Goal: Task Accomplishment & Management: Manage account settings

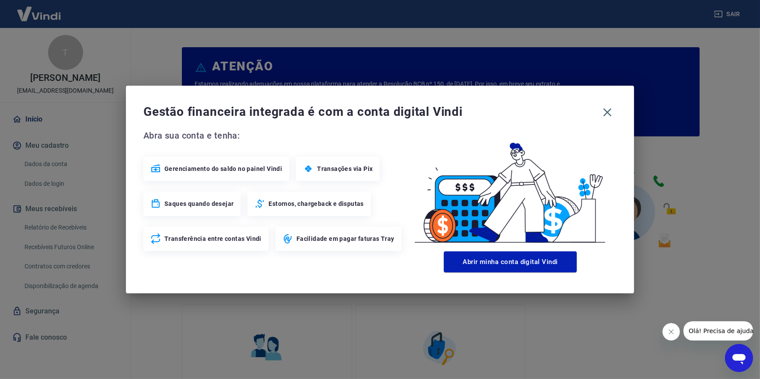
drag, startPoint x: 609, startPoint y: 116, endPoint x: 588, endPoint y: 117, distance: 20.2
click at [604, 118] on icon "button" at bounding box center [607, 112] width 14 height 14
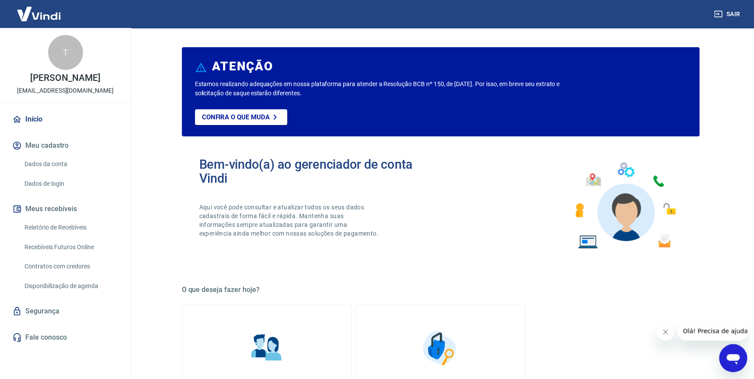
click at [80, 245] on link "Recebíveis Futuros Online" at bounding box center [70, 247] width 99 height 18
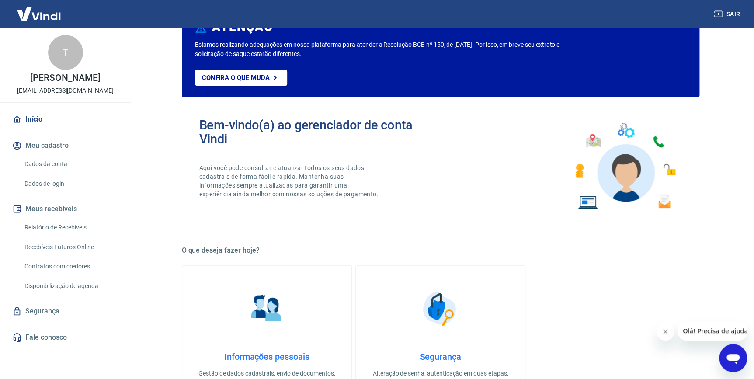
scroll to position [79, 0]
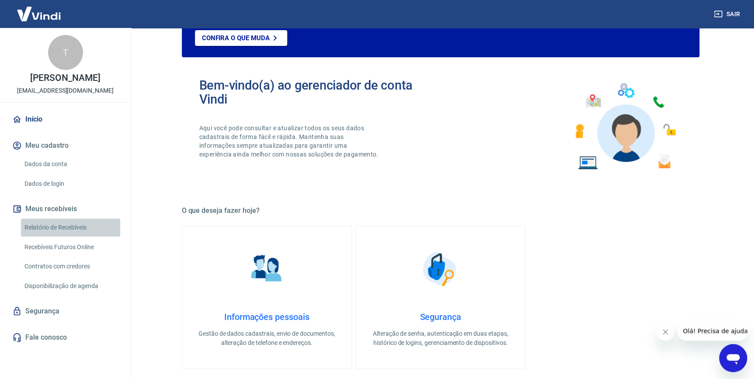
click at [73, 232] on link "Relatório de Recebíveis" at bounding box center [70, 228] width 99 height 18
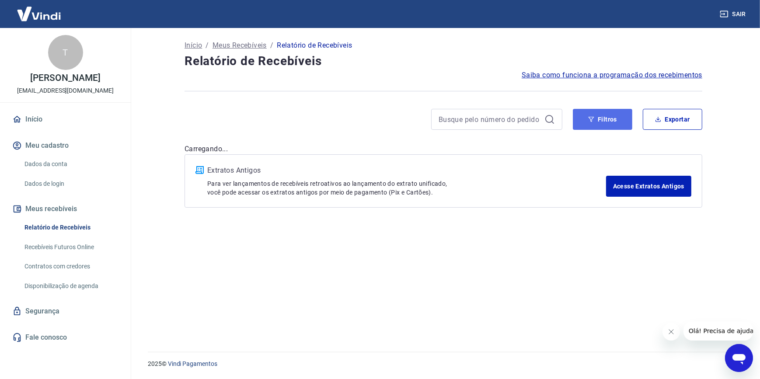
click at [608, 111] on button "Filtros" at bounding box center [602, 119] width 59 height 21
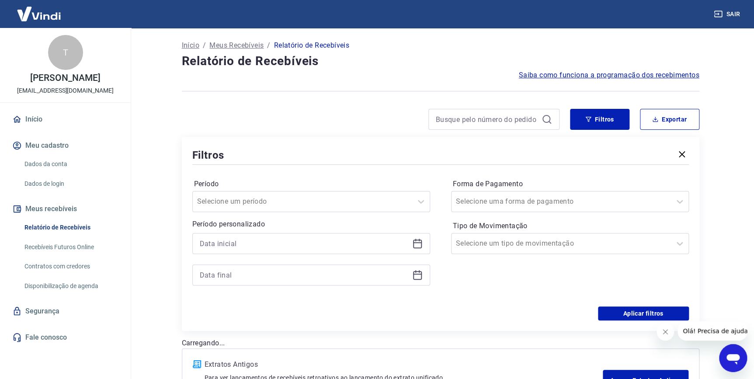
click at [292, 251] on div at bounding box center [311, 243] width 238 height 21
click at [293, 249] on input at bounding box center [304, 243] width 209 height 13
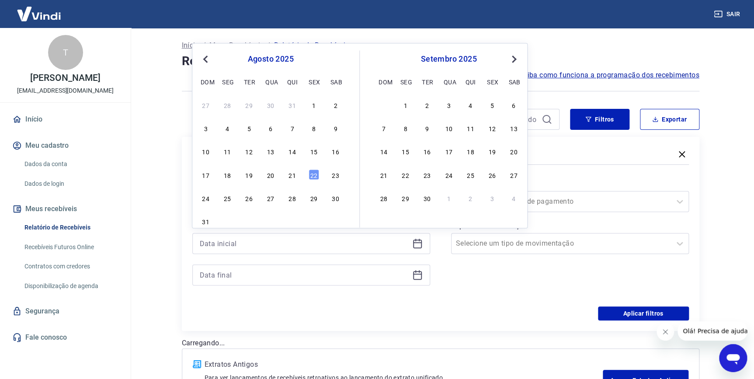
drag, startPoint x: 293, startPoint y: 178, endPoint x: 284, endPoint y: 198, distance: 22.5
click at [293, 179] on div "21" at bounding box center [292, 174] width 10 height 10
type input "[DATE]"
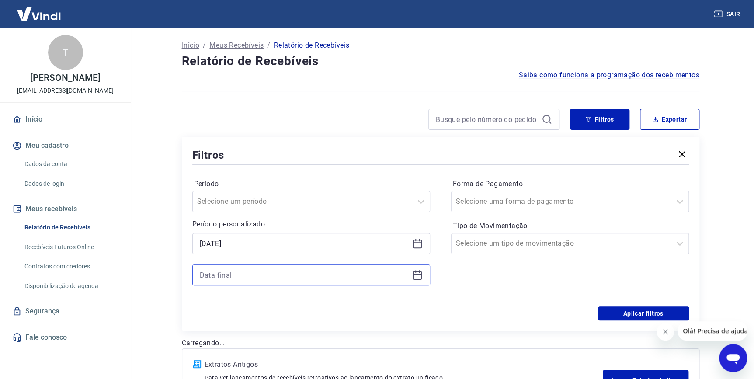
click at [243, 274] on input at bounding box center [304, 274] width 209 height 13
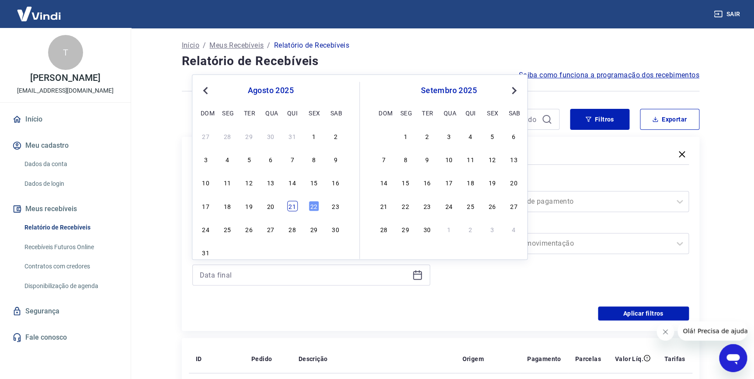
click at [288, 206] on div "21" at bounding box center [292, 206] width 10 height 10
type input "[DATE]"
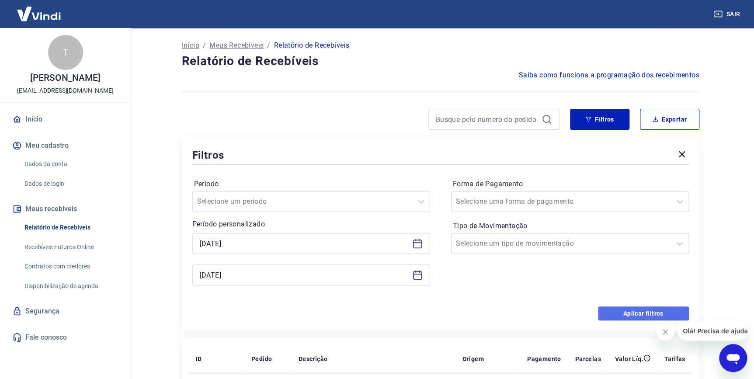
click at [612, 312] on button "Aplicar filtros" at bounding box center [643, 313] width 91 height 14
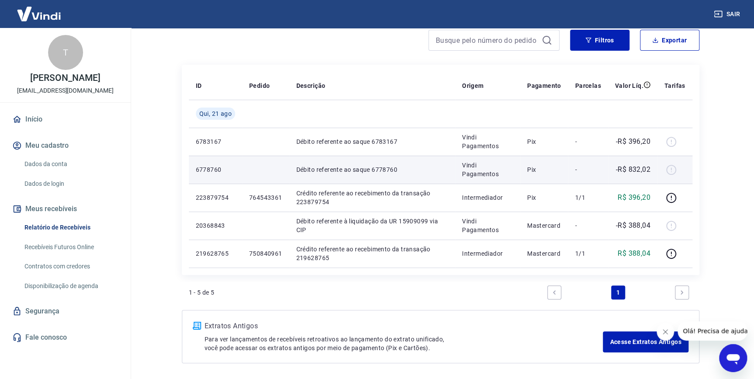
scroll to position [111, 0]
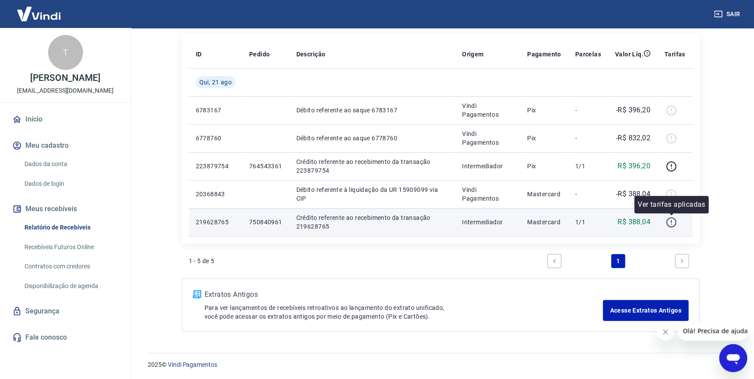
click at [669, 220] on icon "button" at bounding box center [671, 222] width 11 height 11
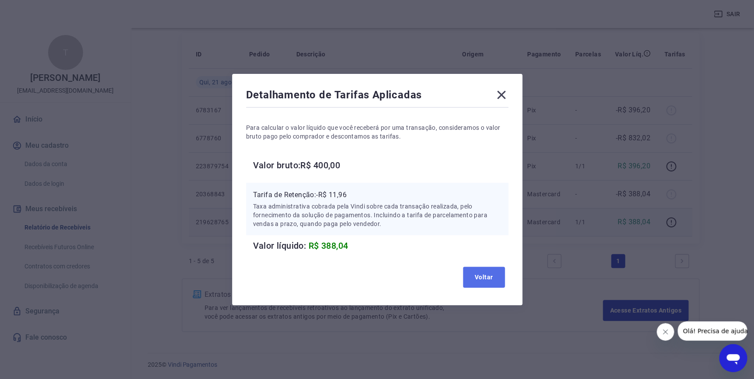
click at [477, 274] on button "Voltar" at bounding box center [484, 277] width 42 height 21
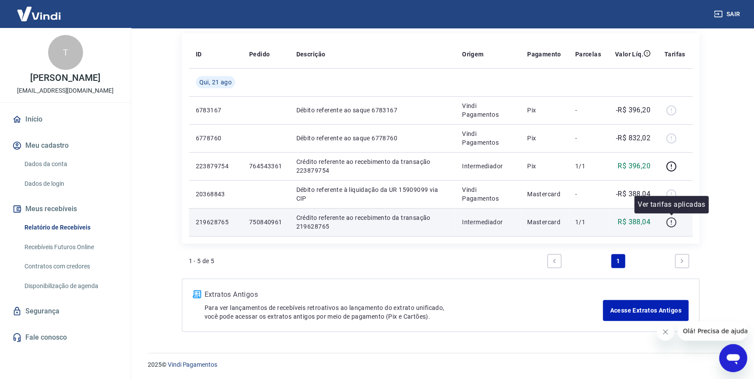
click at [675, 219] on icon "button" at bounding box center [671, 222] width 11 height 11
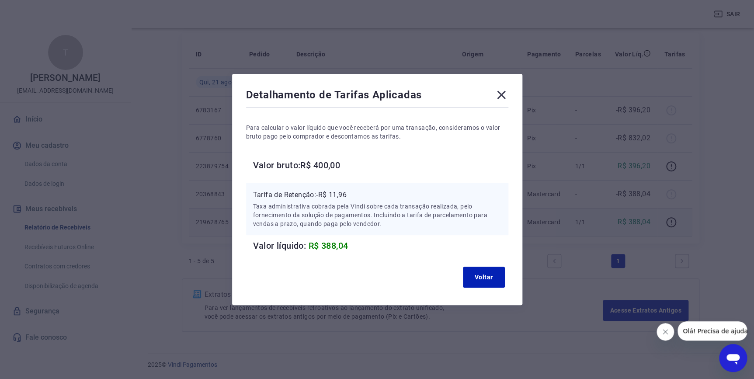
click at [505, 96] on icon at bounding box center [501, 95] width 8 height 8
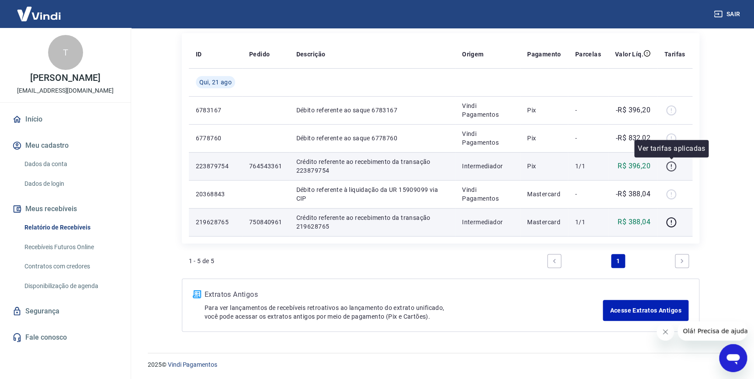
click at [669, 166] on icon "button" at bounding box center [671, 166] width 11 height 11
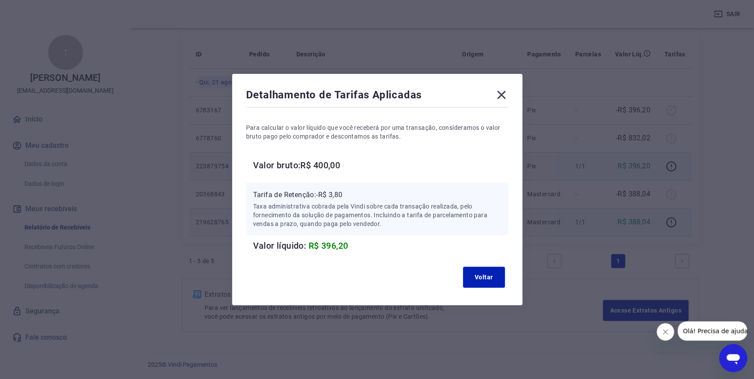
click at [505, 99] on icon at bounding box center [501, 95] width 14 height 14
